Goal: Check status

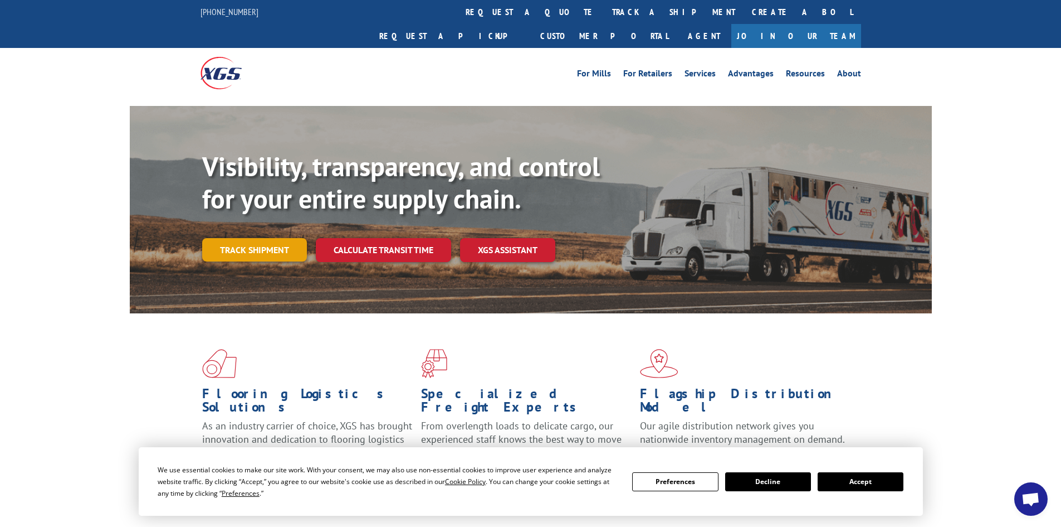
click at [242, 238] on link "Track shipment" at bounding box center [254, 249] width 105 height 23
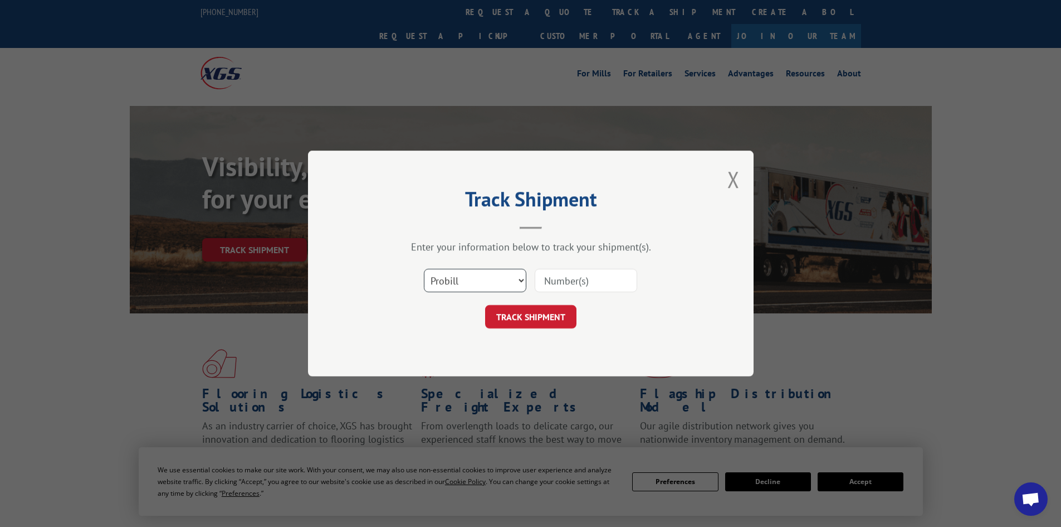
click at [472, 278] on select "Select category... Probill BOL PO" at bounding box center [475, 280] width 103 height 23
select select "po"
click at [424, 269] on select "Select category... Probill BOL PO" at bounding box center [475, 280] width 103 height 23
click at [557, 282] on input at bounding box center [586, 280] width 103 height 23
paste input "48583385"
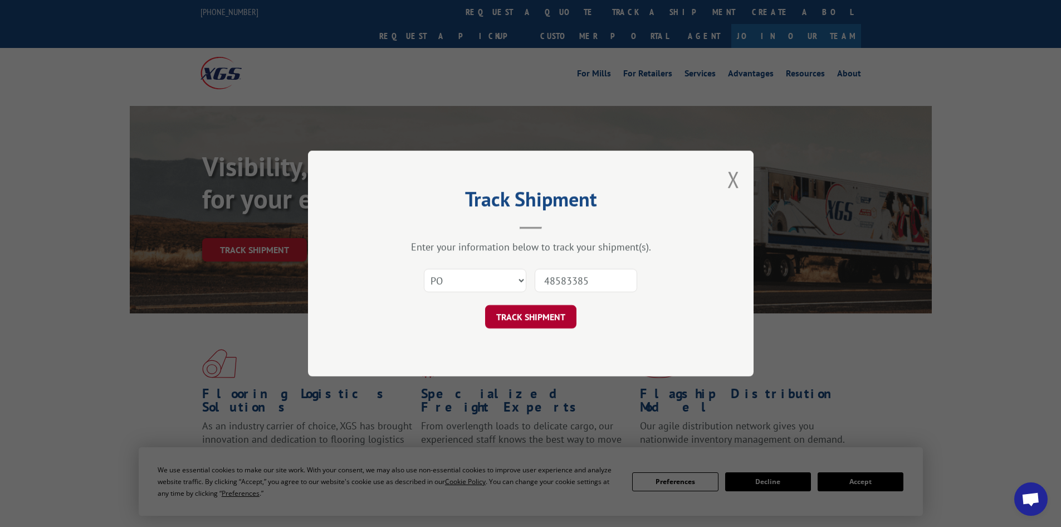
type input "48583385"
click at [557, 314] on button "TRACK SHIPMENT" at bounding box center [530, 316] width 91 height 23
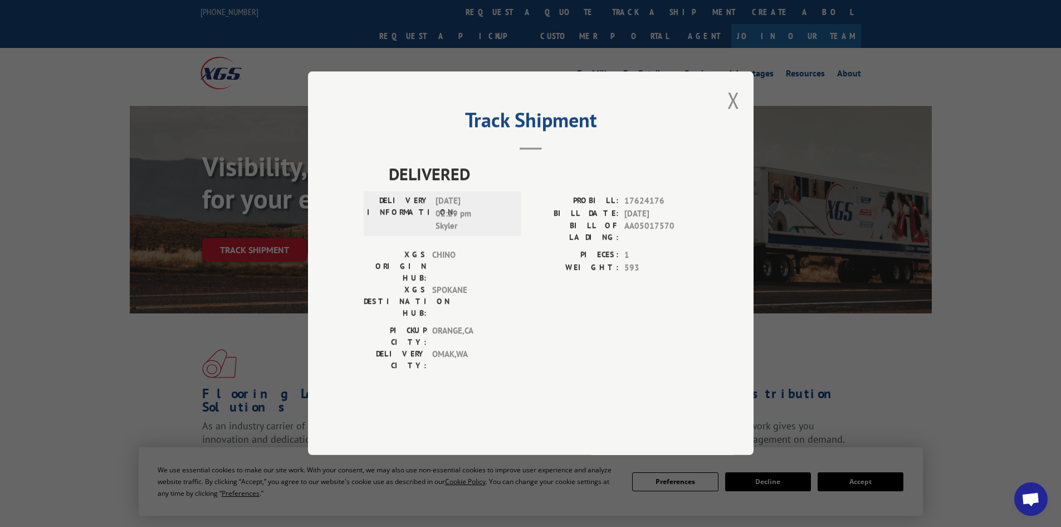
click at [622, 346] on div "DELIVERED DELIVERY INFORMATION: [DATE] 02:29 pm Skyler PROBILL: 17624176 BILL D…" at bounding box center [531, 285] width 334 height 246
click at [1008, 119] on div "Track Shipment DELIVERED DELIVERY INFORMATION: [DATE] 02:29 pm Skyler PROBILL: …" at bounding box center [530, 263] width 1061 height 527
click at [729, 115] on button "Close modal" at bounding box center [734, 100] width 12 height 30
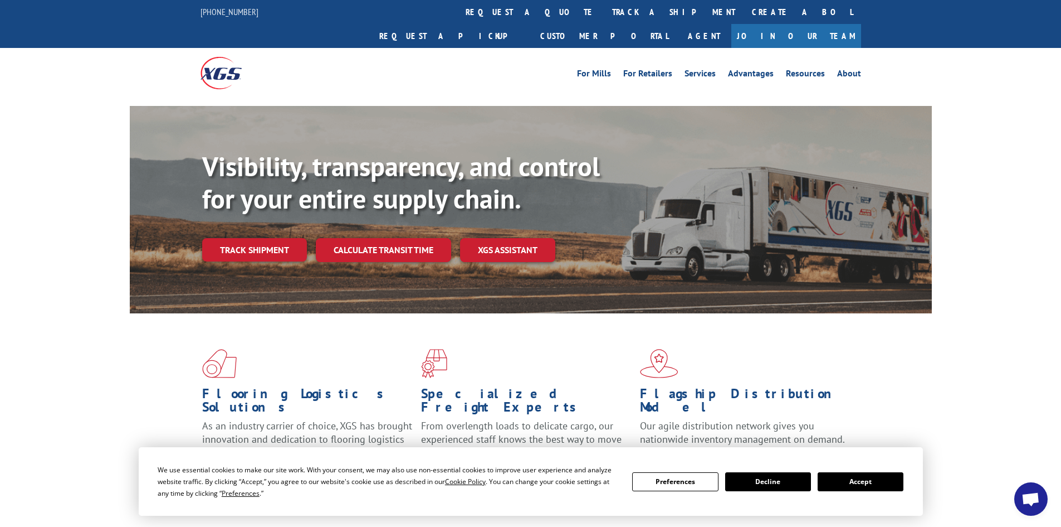
click at [1000, 107] on div "Visibility, transparency, and control for your entire supply chain. Track shipm…" at bounding box center [530, 220] width 1061 height 229
